Goal: Check status: Check status

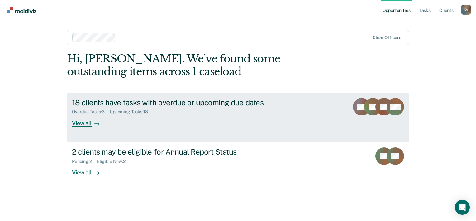
click at [84, 125] on div "View all" at bounding box center [89, 120] width 35 height 12
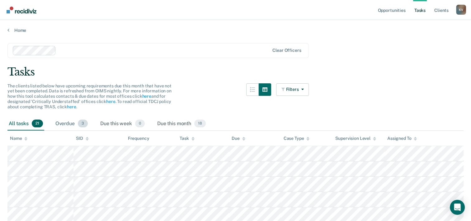
click at [82, 124] on span "3" at bounding box center [83, 123] width 10 height 8
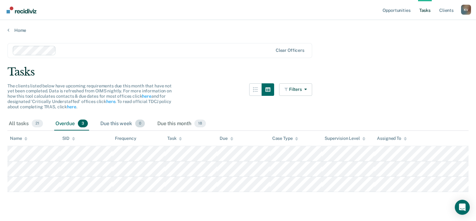
click at [118, 123] on div "Due this week 0" at bounding box center [122, 124] width 47 height 14
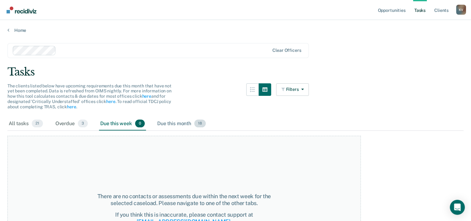
click at [181, 122] on div "Due this month 18" at bounding box center [181, 124] width 51 height 14
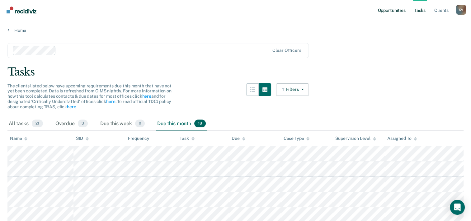
click at [397, 10] on link "Opportunities" at bounding box center [392, 10] width 30 height 20
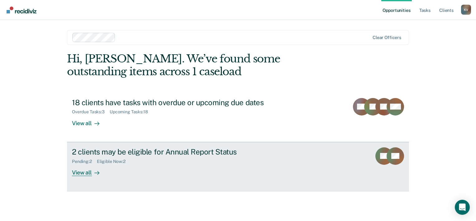
click at [88, 171] on div "View all" at bounding box center [89, 170] width 35 height 12
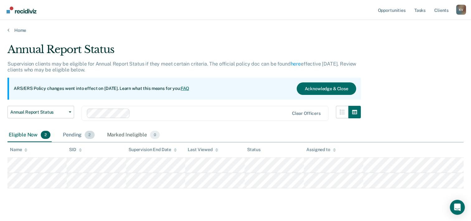
click at [83, 135] on div "Pending 2" at bounding box center [79, 135] width 34 height 14
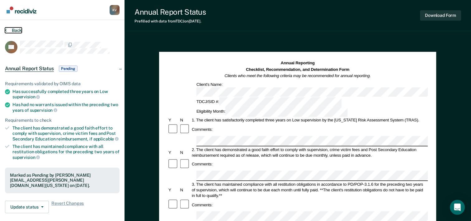
click at [6, 32] on button "Back" at bounding box center [13, 30] width 17 height 6
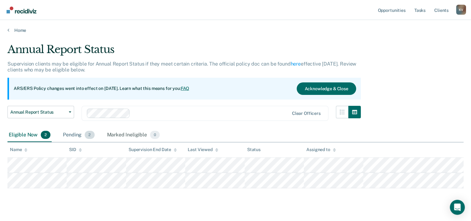
click at [81, 136] on div "Pending 2" at bounding box center [79, 135] width 34 height 14
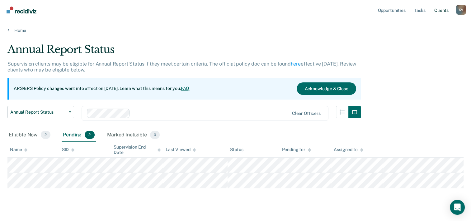
click at [441, 10] on link "Client s" at bounding box center [441, 10] width 17 height 20
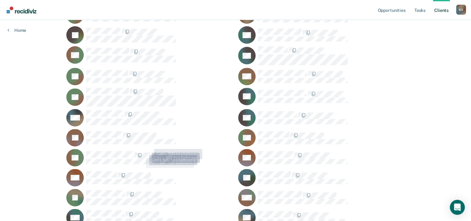
scroll to position [454, 0]
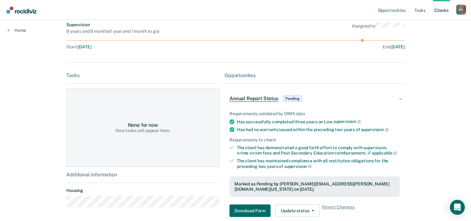
scroll to position [76, 0]
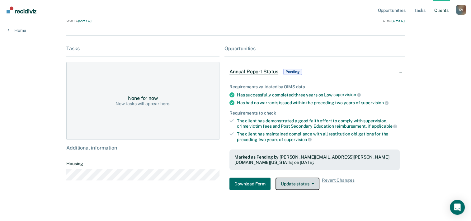
click at [313, 178] on button "Update status" at bounding box center [298, 183] width 44 height 12
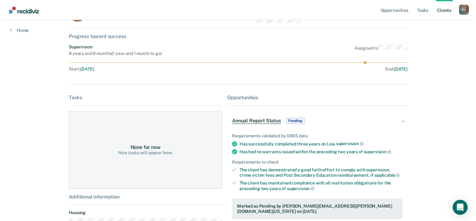
scroll to position [0, 0]
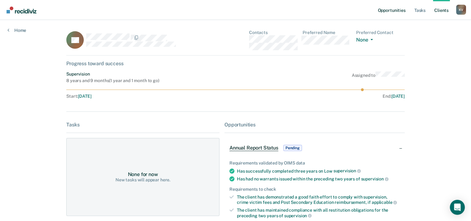
click at [396, 9] on link "Opportunities" at bounding box center [392, 10] width 30 height 20
